Goal: Obtain resource: Download file/media

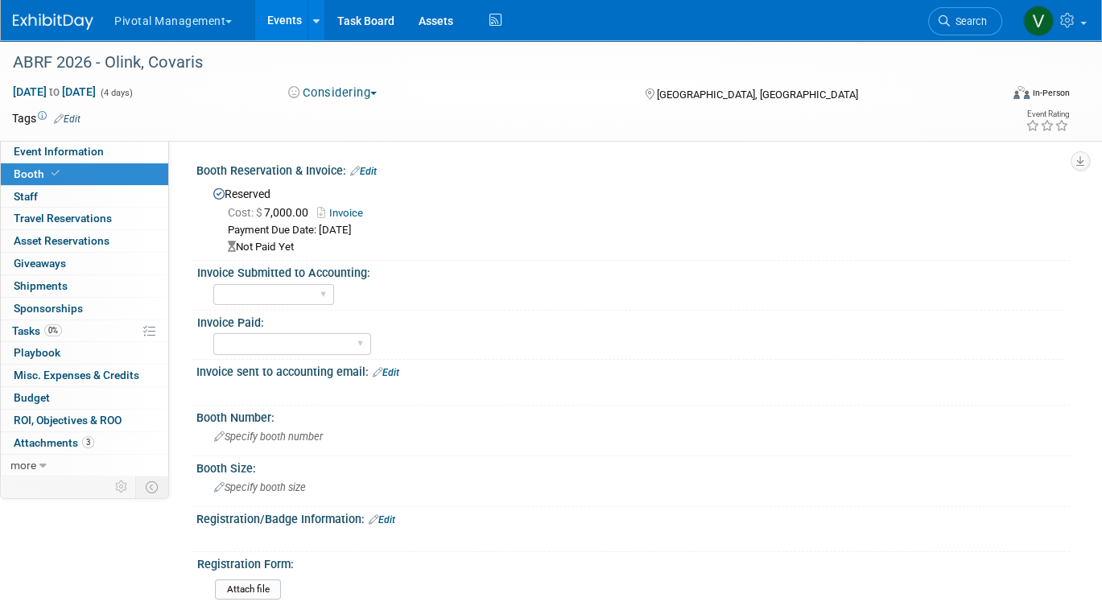
click at [295, 19] on link "Events" at bounding box center [284, 20] width 59 height 40
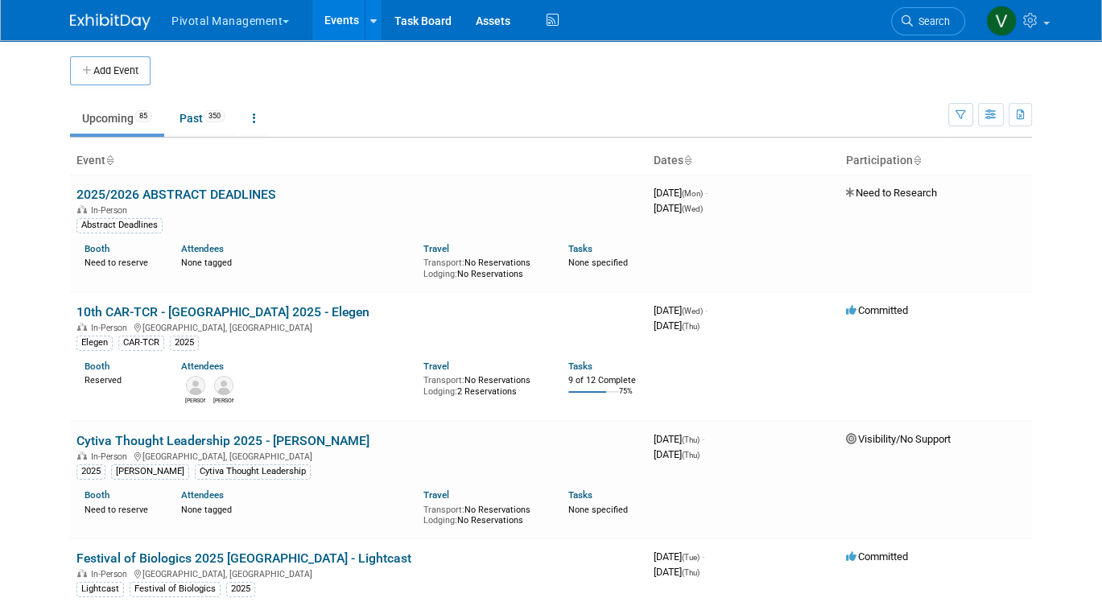
scroll to position [1172, 0]
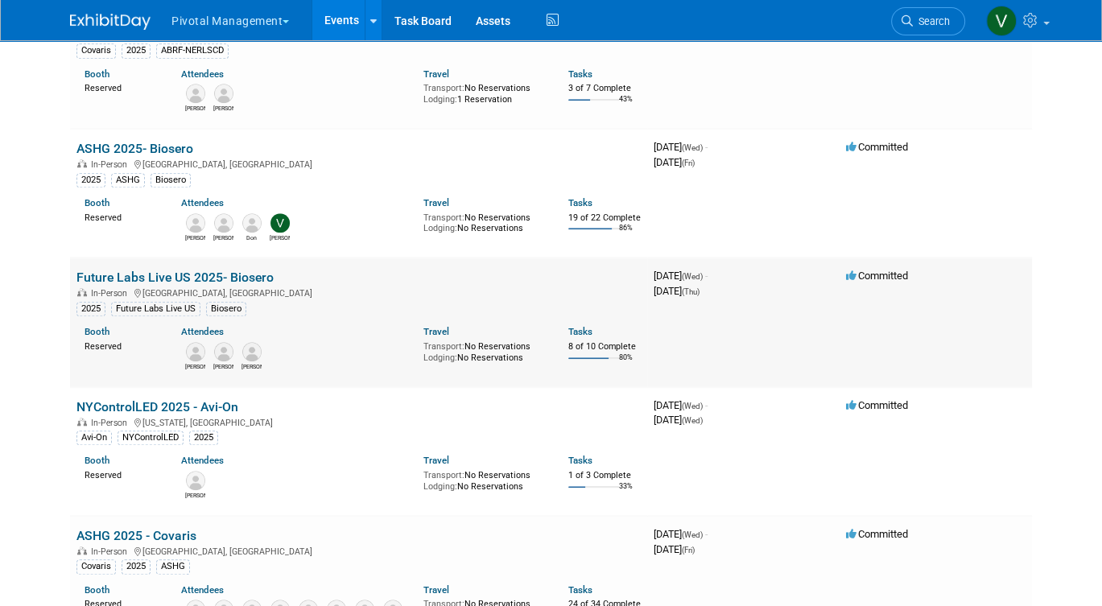
click at [130, 285] on link "Future Labs Live US 2025- Biosero" at bounding box center [174, 277] width 197 height 15
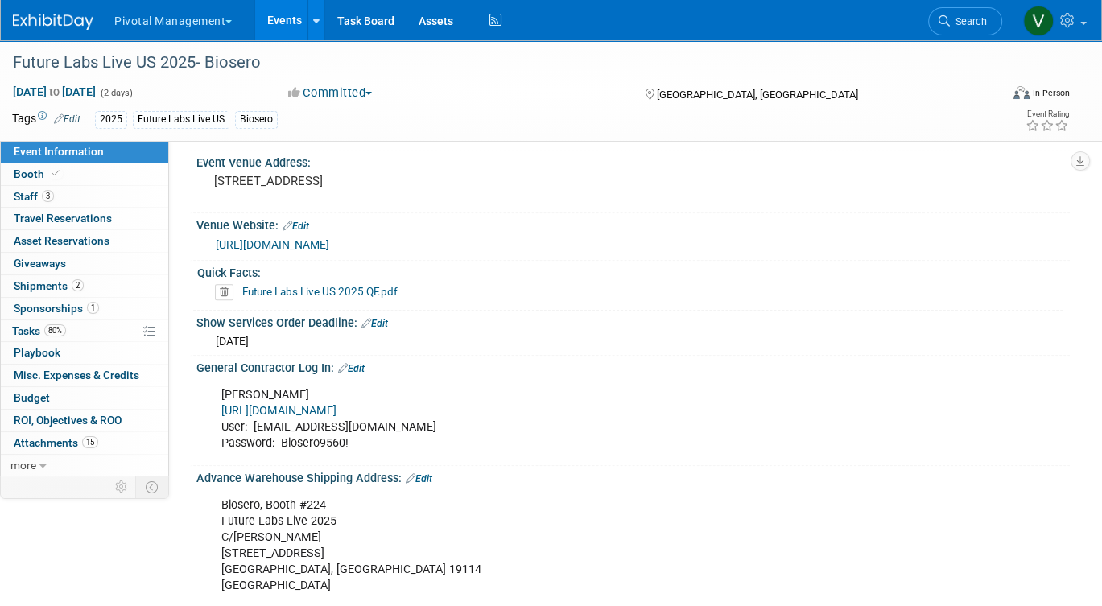
scroll to position [1182, 0]
click at [370, 286] on link "Future Labs Live US 2025 QF.pdf" at bounding box center [319, 290] width 155 height 13
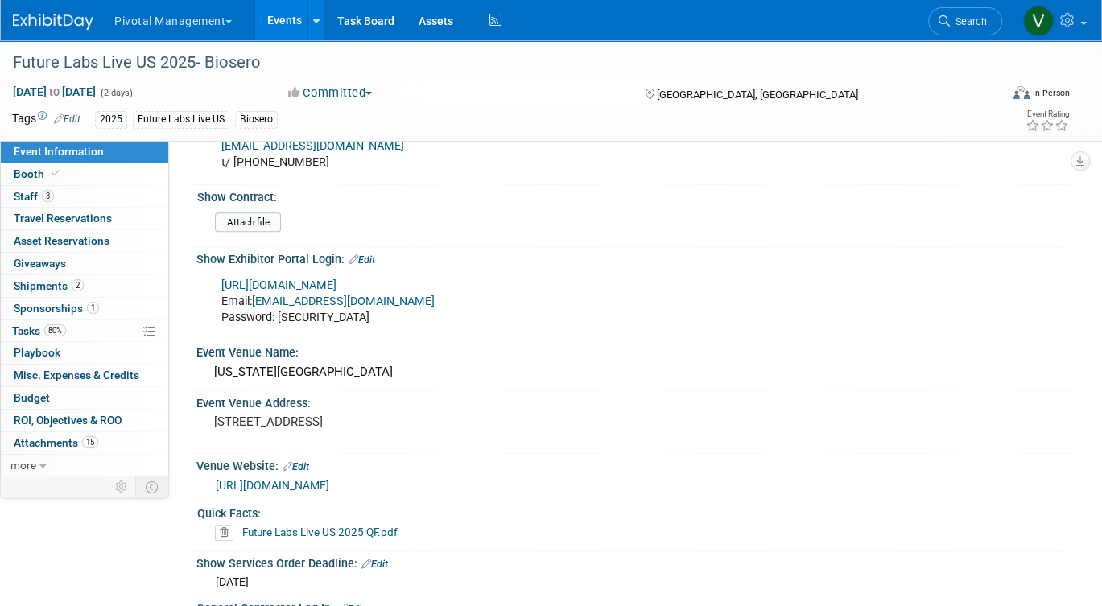
scroll to position [929, 0]
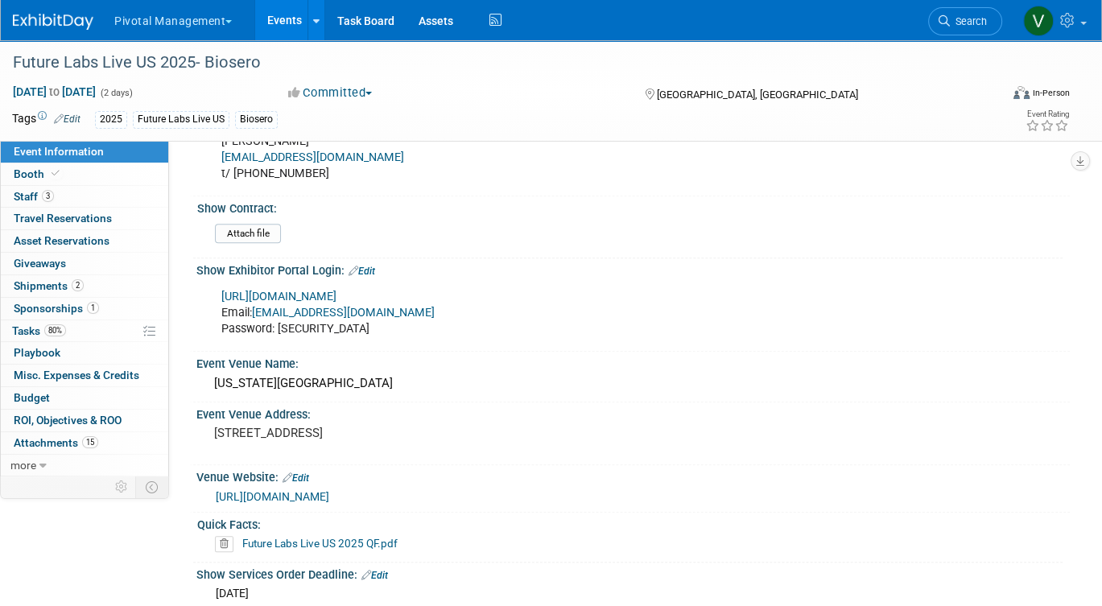
click at [336, 293] on link "https://www.terrapinn.com/my-account/events" at bounding box center [278, 297] width 115 height 14
